Goal: Task Accomplishment & Management: Complete application form

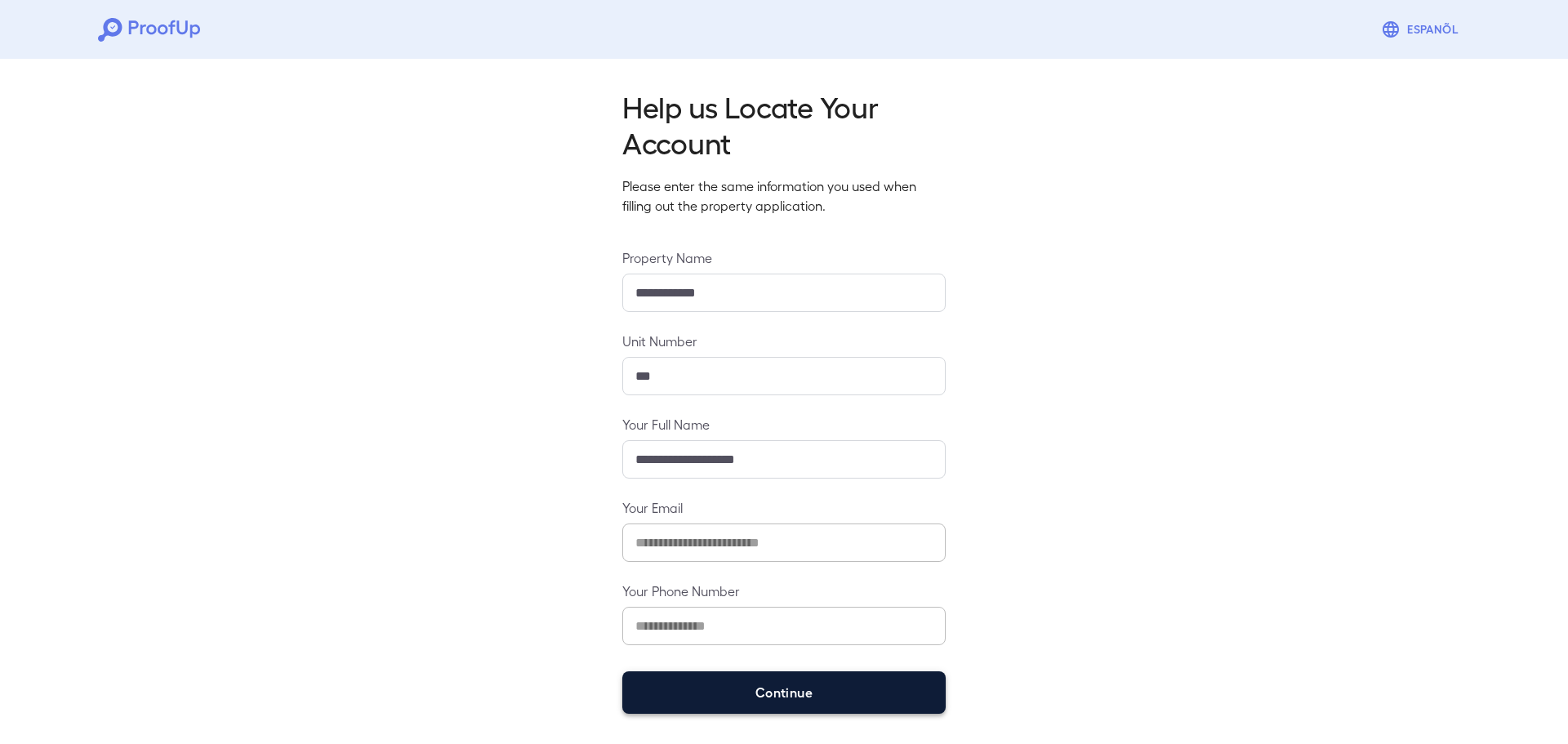
click at [808, 694] on button "Continue" at bounding box center [784, 692] width 323 height 42
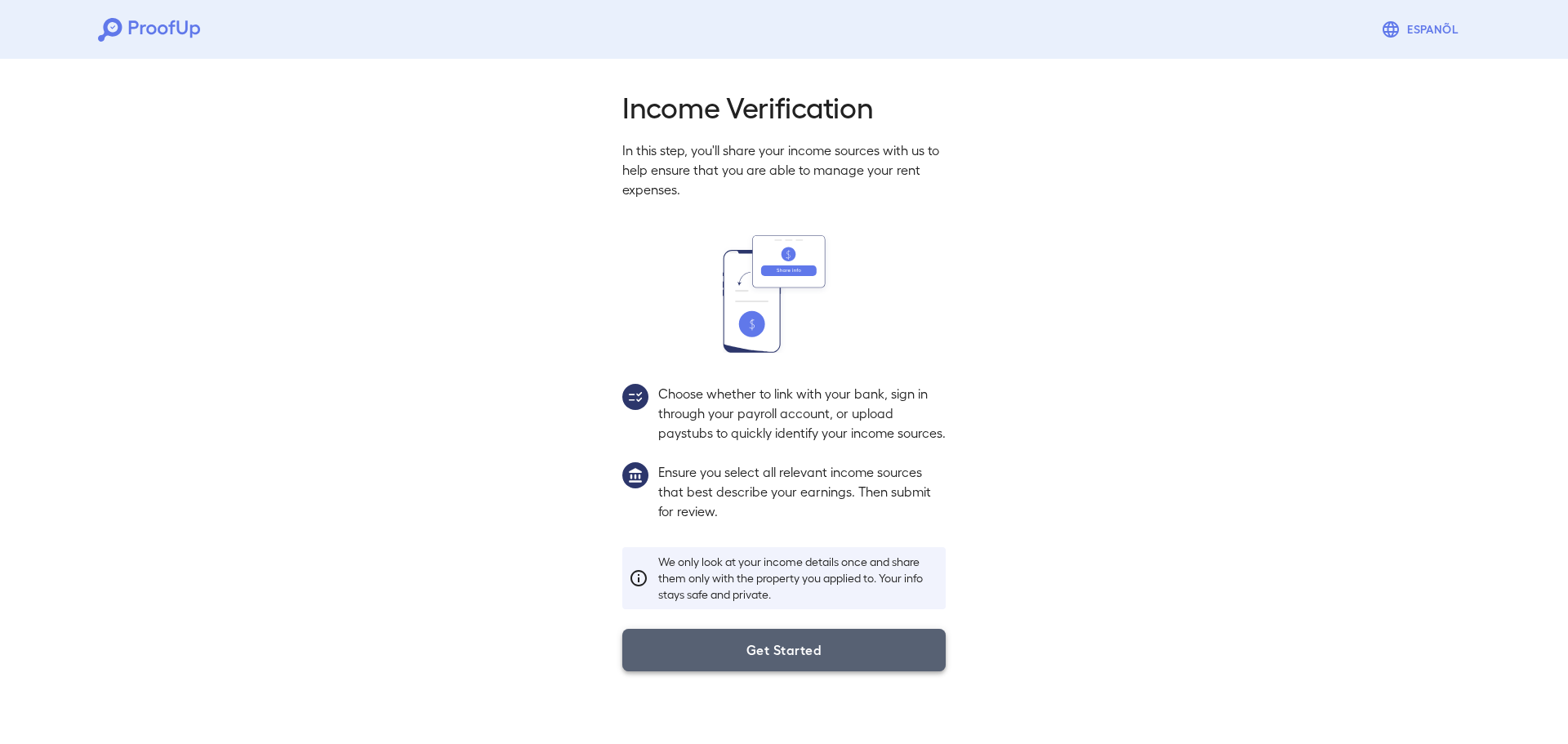
click at [840, 671] on button "Get Started" at bounding box center [784, 650] width 323 height 42
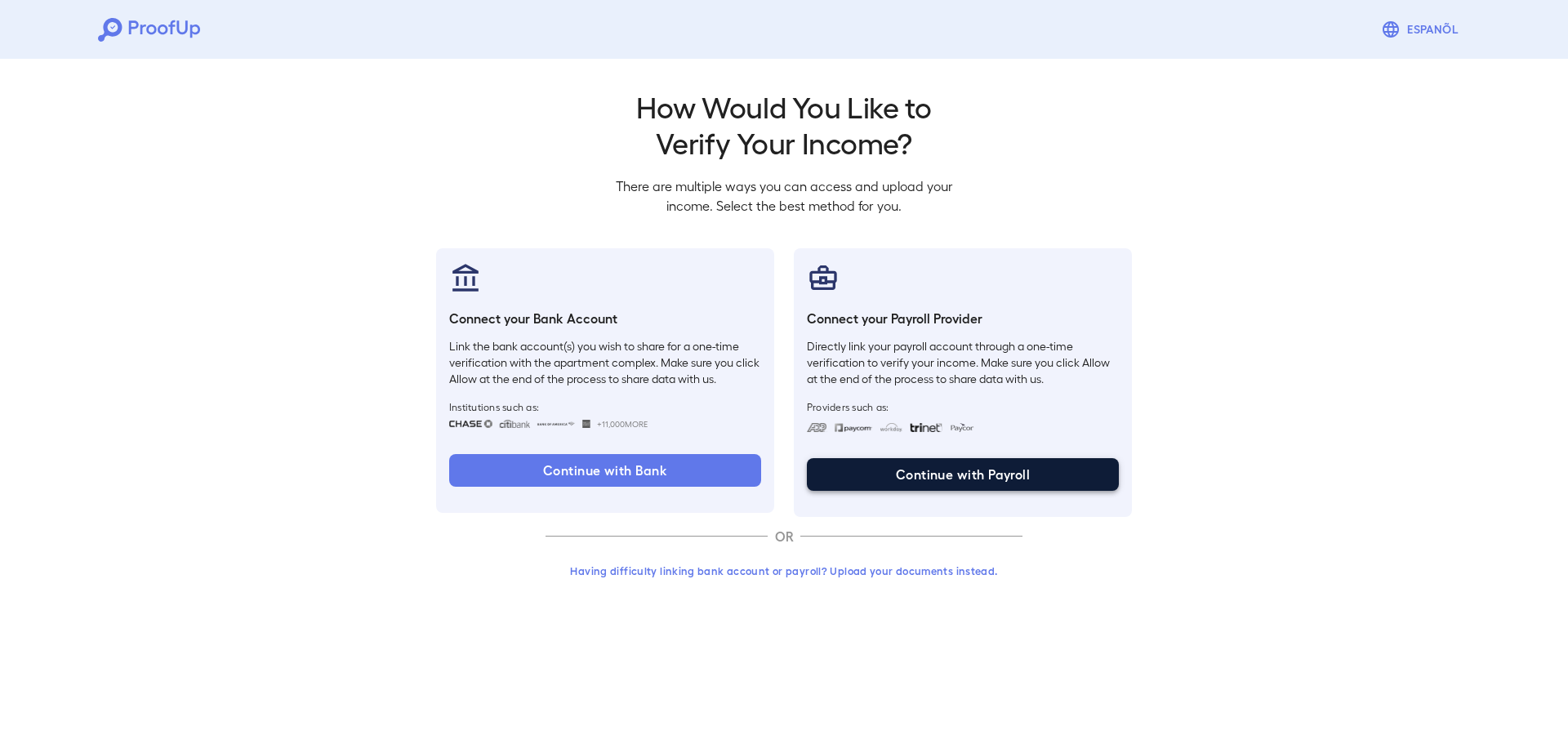
click at [961, 484] on button "Continue with Payroll" at bounding box center [963, 475] width 312 height 33
click at [991, 482] on button "Continue with Payroll" at bounding box center [963, 475] width 312 height 33
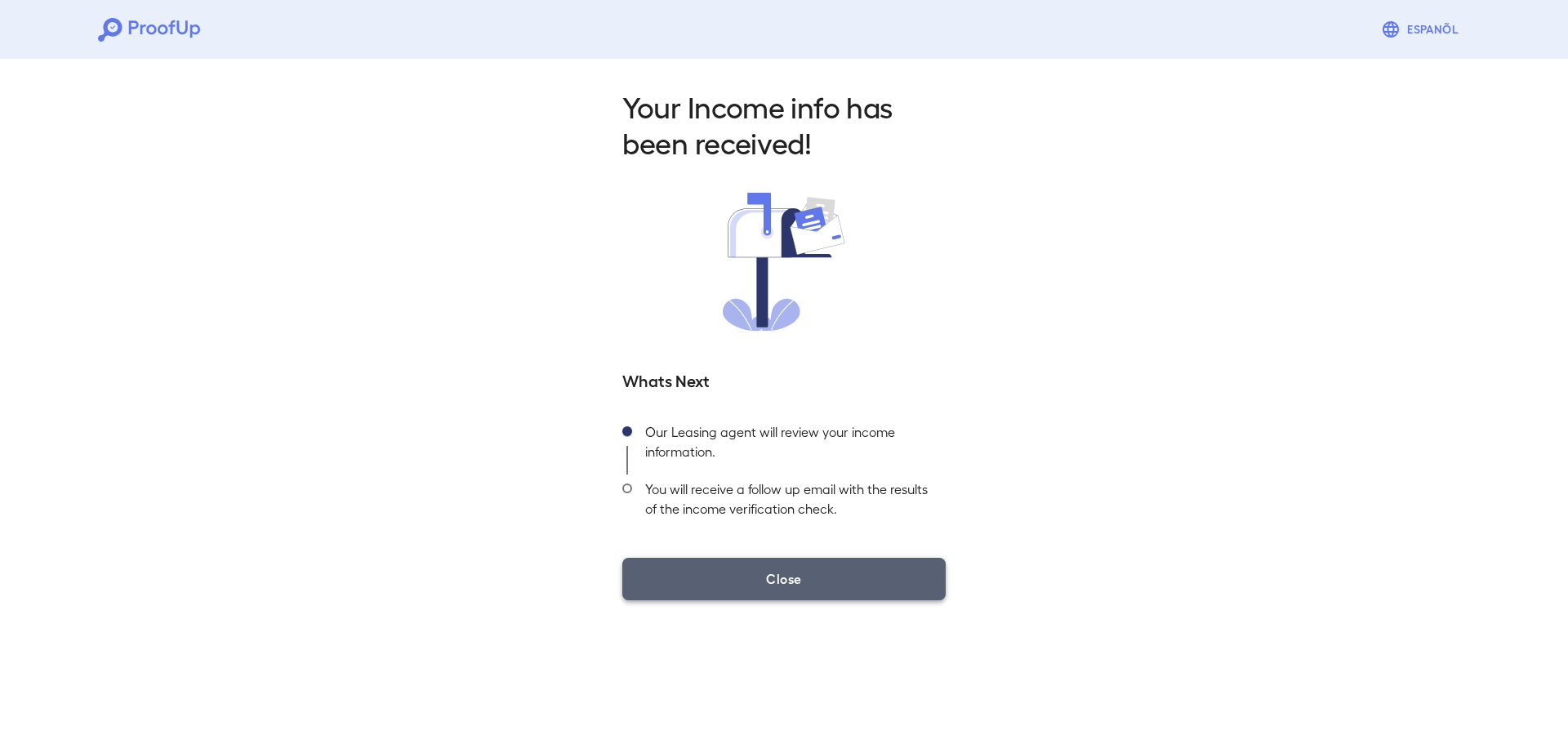
click at [851, 573] on button "Close" at bounding box center [784, 579] width 323 height 42
click at [829, 575] on button "Close" at bounding box center [784, 579] width 323 height 42
